Goal: Check status: Check status

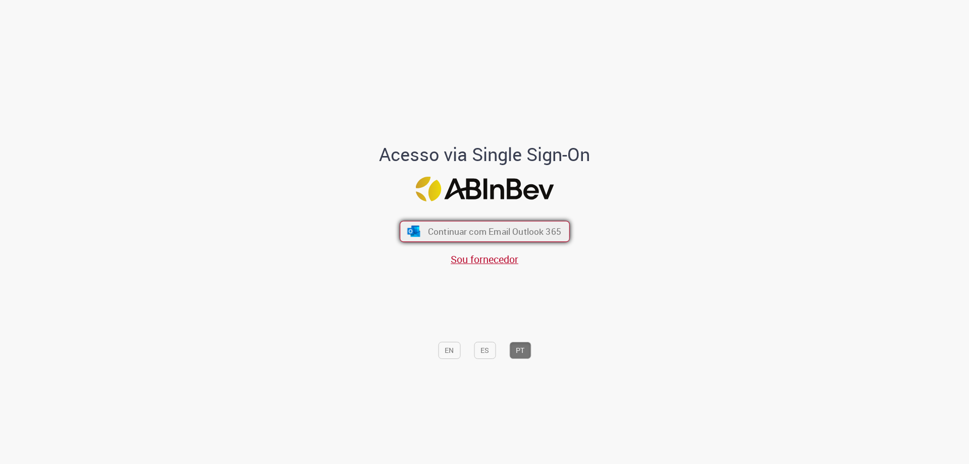
click at [495, 223] on button "Continuar com Email Outlook 365" at bounding box center [485, 231] width 170 height 21
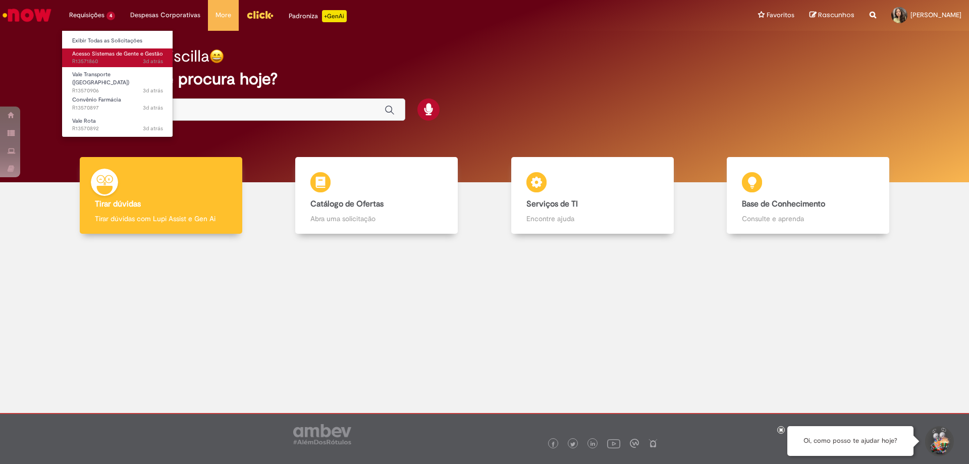
click at [111, 60] on span "3d atrás 3 dias atrás R13571860" at bounding box center [117, 62] width 91 height 8
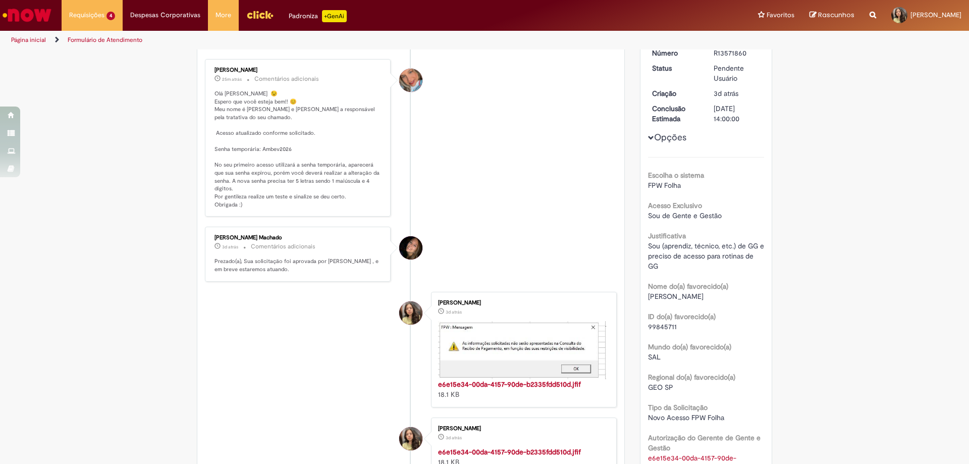
scroll to position [28, 0]
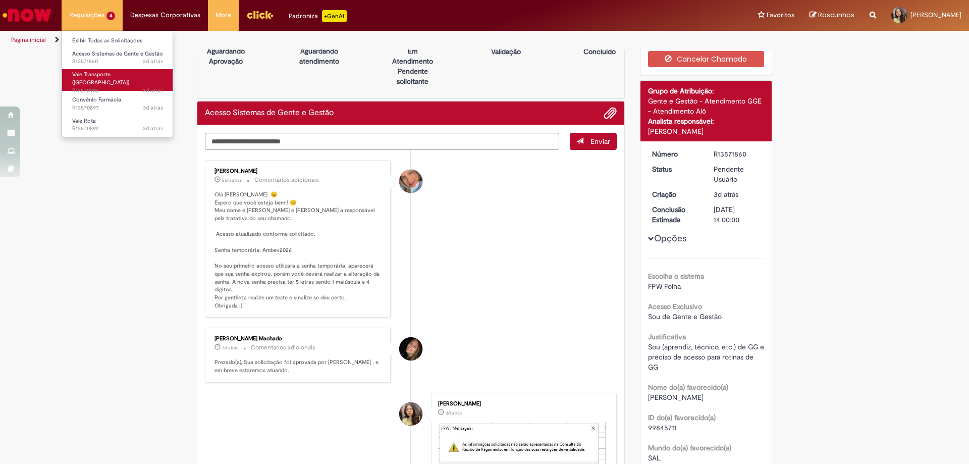
click at [91, 76] on span "Vale Transporte ([GEOGRAPHIC_DATA])" at bounding box center [100, 79] width 57 height 16
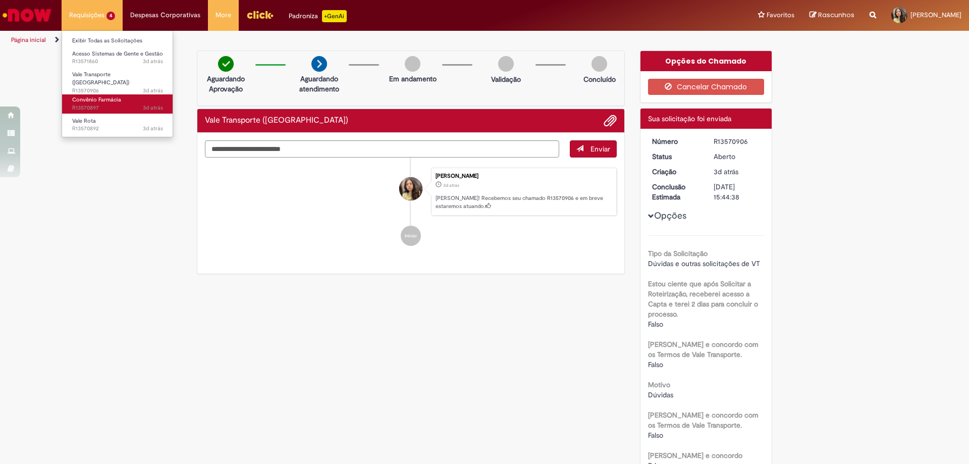
click at [108, 104] on span "3d atrás 3 dias atrás R13570897" at bounding box center [117, 108] width 91 height 8
click at [116, 96] on span "Convênio Farmácia" at bounding box center [96, 100] width 49 height 8
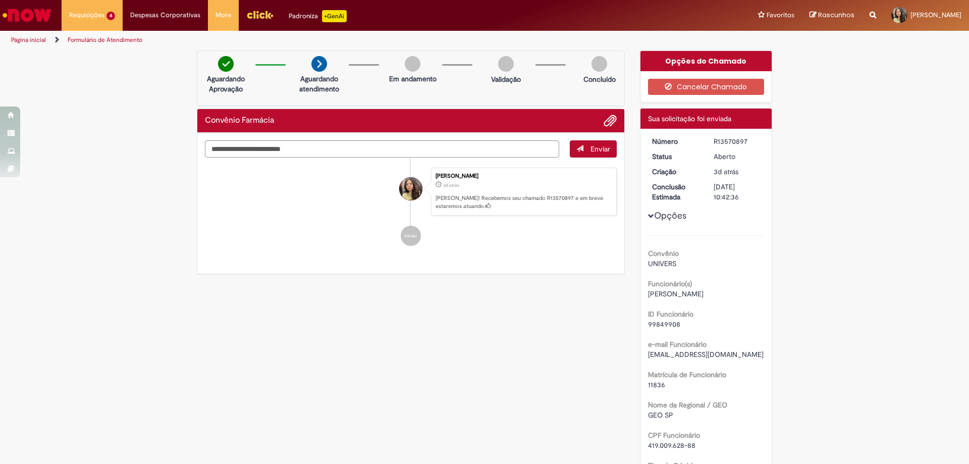
click at [113, 132] on div "Verificar Código de Barras Aguardando Aprovação Aguardando atendimento Em andam…" at bounding box center [484, 407] width 969 height 715
click at [98, 23] on li "Requisições 4 Exibir Todas as Solicitações Acesso Sistemas de Gente e Gestão 3d…" at bounding box center [92, 15] width 61 height 30
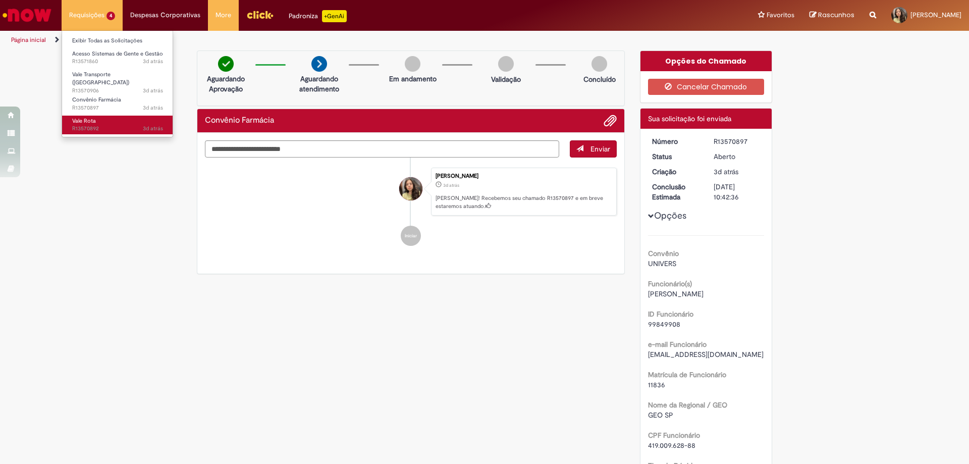
click at [116, 118] on link "Vale Rota 3d atrás 3 dias atrás R13570892" at bounding box center [117, 125] width 111 height 19
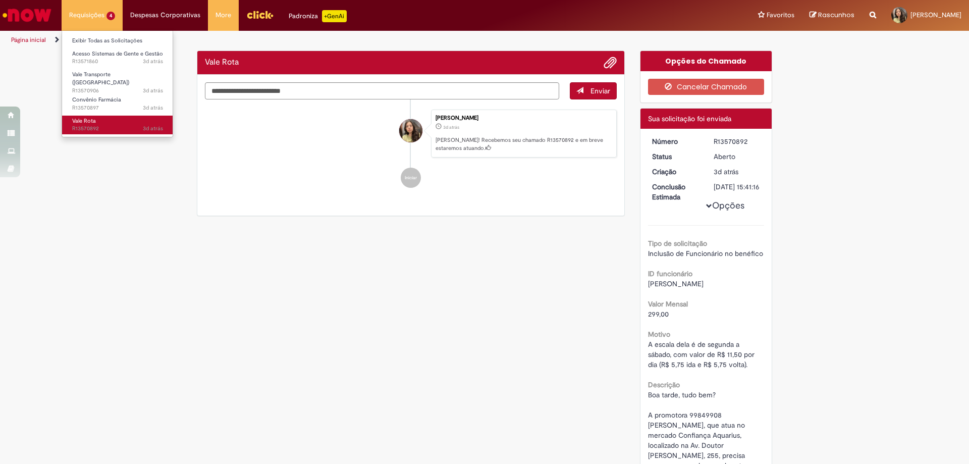
click at [116, 118] on link "Vale Rota 3d atrás 3 dias atrás R13570892" at bounding box center [117, 125] width 111 height 19
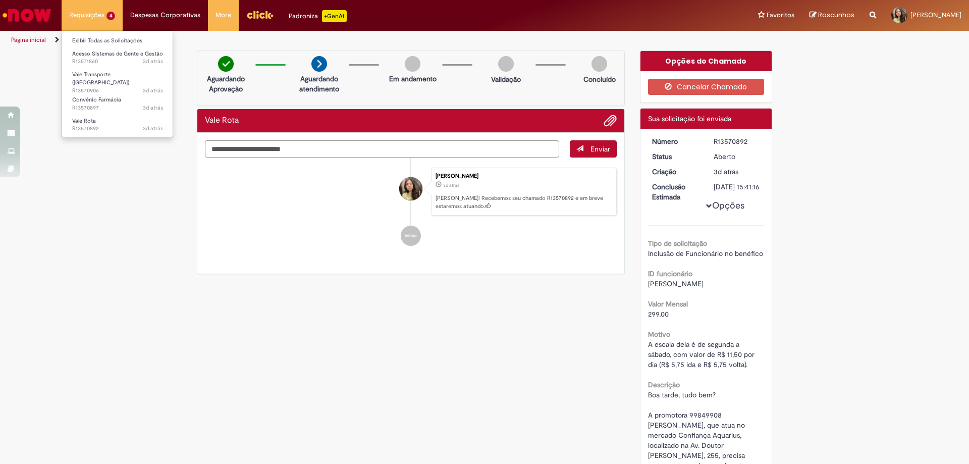
click at [107, 19] on li "Requisições 4 Exibir Todas as Solicitações Acesso Sistemas de Gente e Gestão 3d…" at bounding box center [92, 15] width 61 height 30
click at [128, 58] on span "3d atrás 3 dias atrás R13571860" at bounding box center [117, 62] width 91 height 8
